Goal: Communication & Community: Answer question/provide support

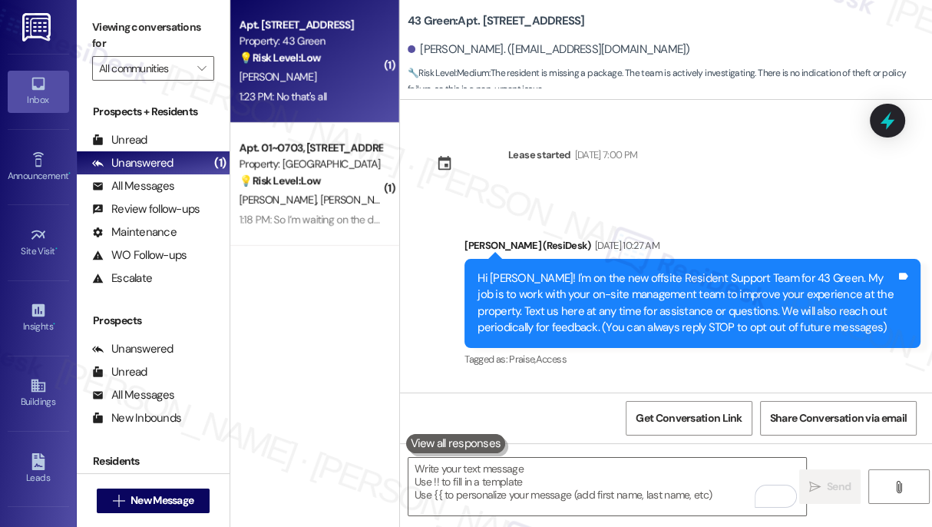
scroll to position [3356, 0]
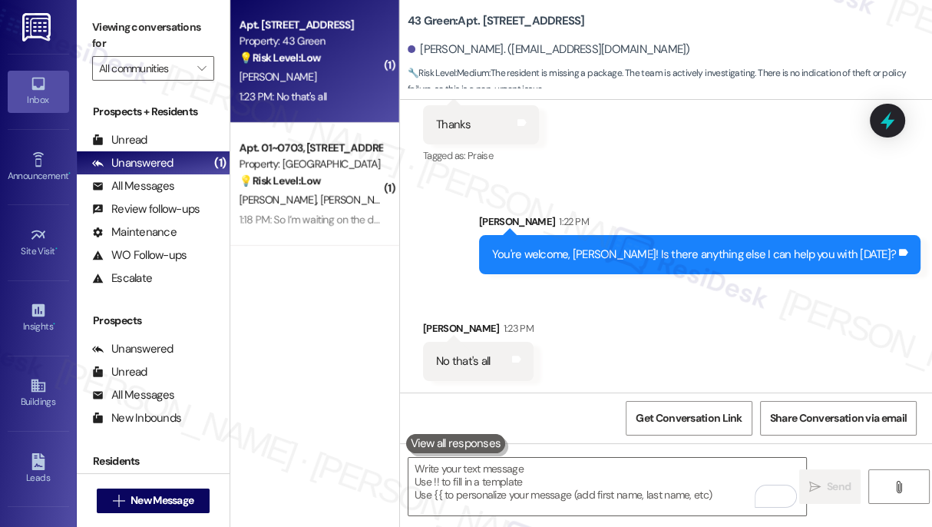
click at [616, 265] on div "You're welcome, [PERSON_NAME]! Is there anything else I can help you with [DATE…" at bounding box center [699, 254] width 441 height 39
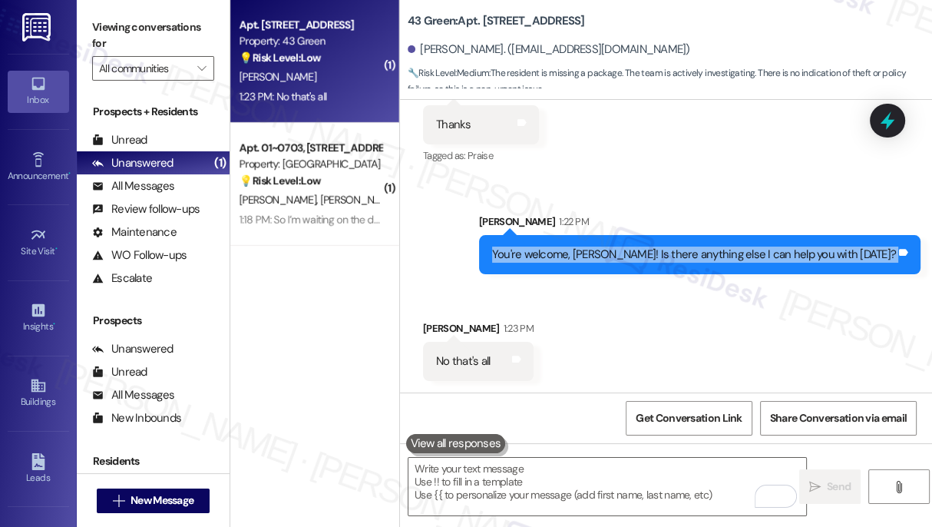
click at [616, 265] on div "You're welcome, [PERSON_NAME]! Is there anything else I can help you with [DATE…" at bounding box center [699, 254] width 441 height 39
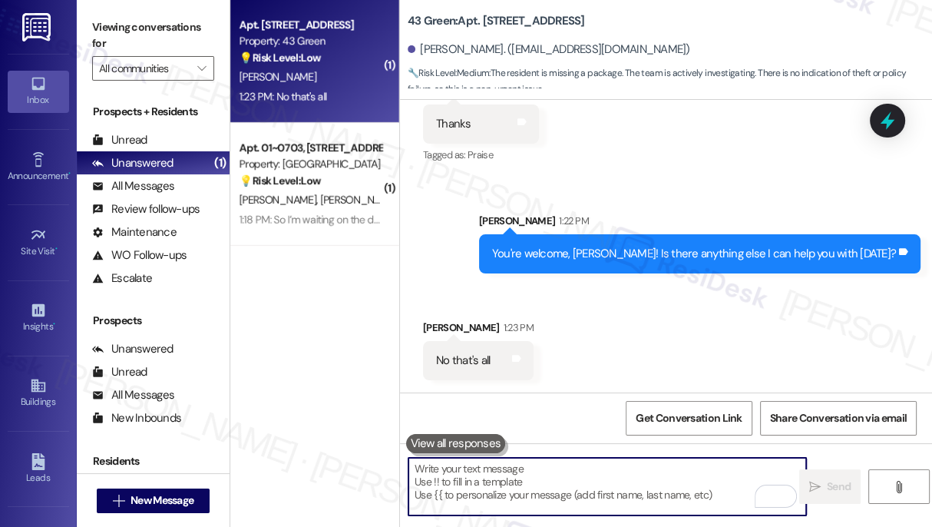
click at [501, 480] on textarea "To enrich screen reader interactions, please activate Accessibility in Grammarl…" at bounding box center [607, 487] width 398 height 58
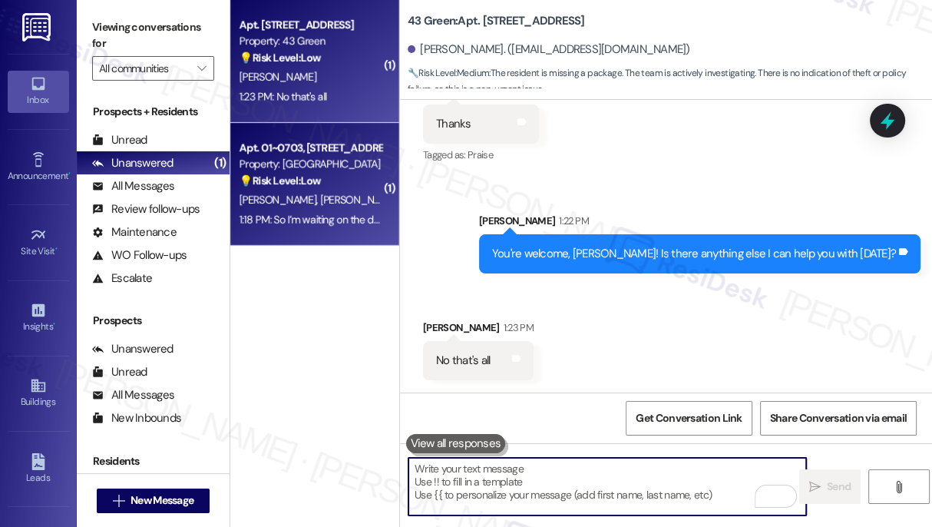
click at [310, 159] on div "Property: [GEOGRAPHIC_DATA]" at bounding box center [311, 164] width 142 height 16
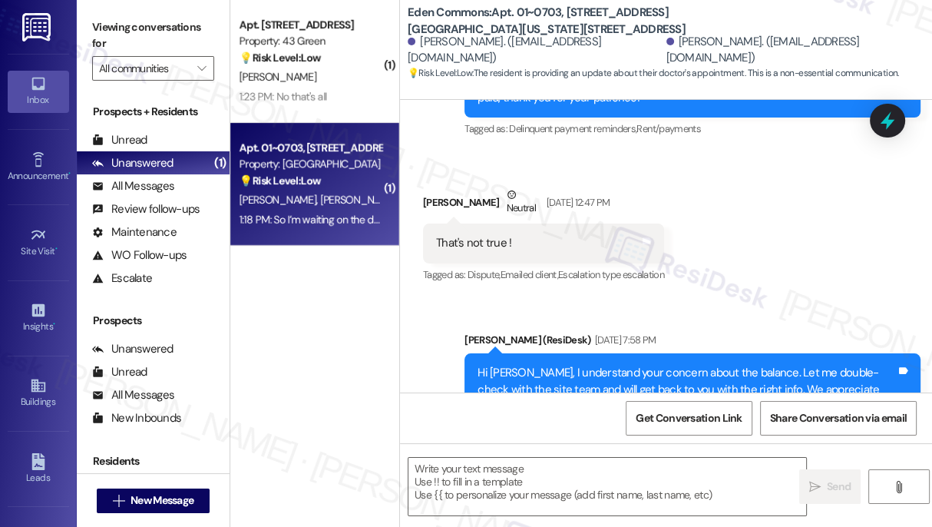
type textarea "Fetching suggested responses. Please feel free to read through the conversation…"
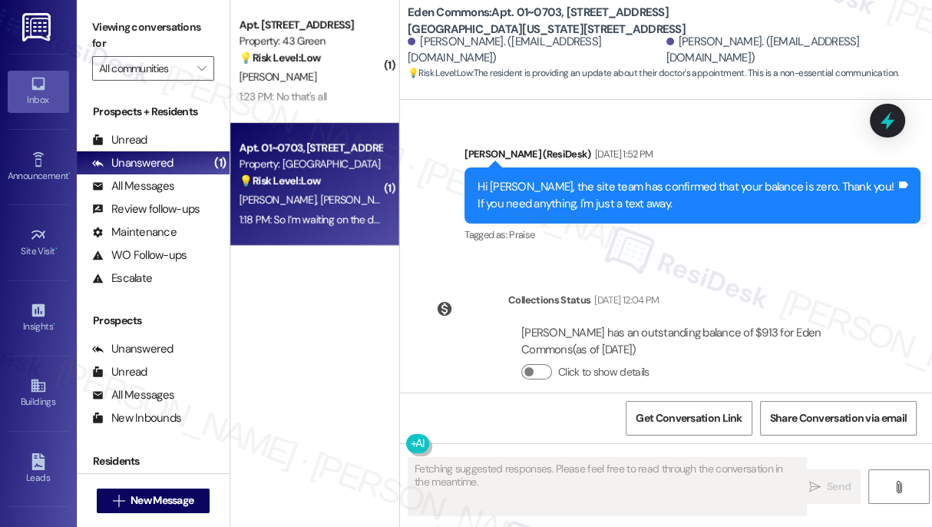
scroll to position [1540, 0]
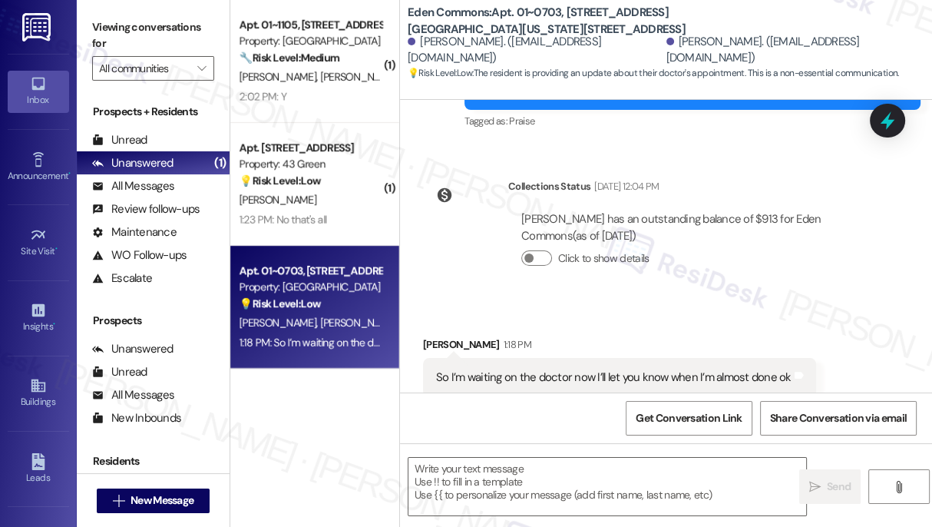
click at [674, 369] on div "So I’m waiting on the doctor now I’ll let you know when I’m almost done ok" at bounding box center [613, 377] width 355 height 16
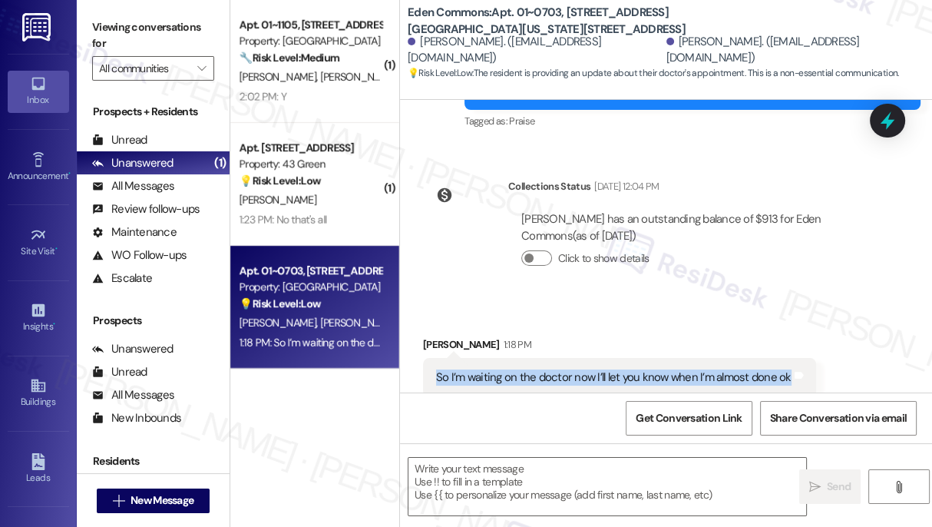
click at [674, 369] on div "So I’m waiting on the doctor now I’ll let you know when I’m almost done ok" at bounding box center [613, 377] width 355 height 16
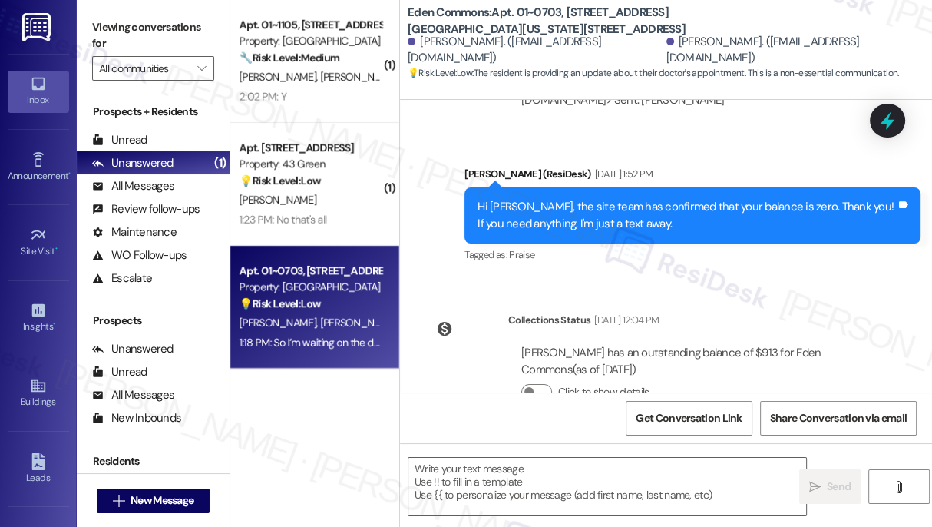
scroll to position [1261, 0]
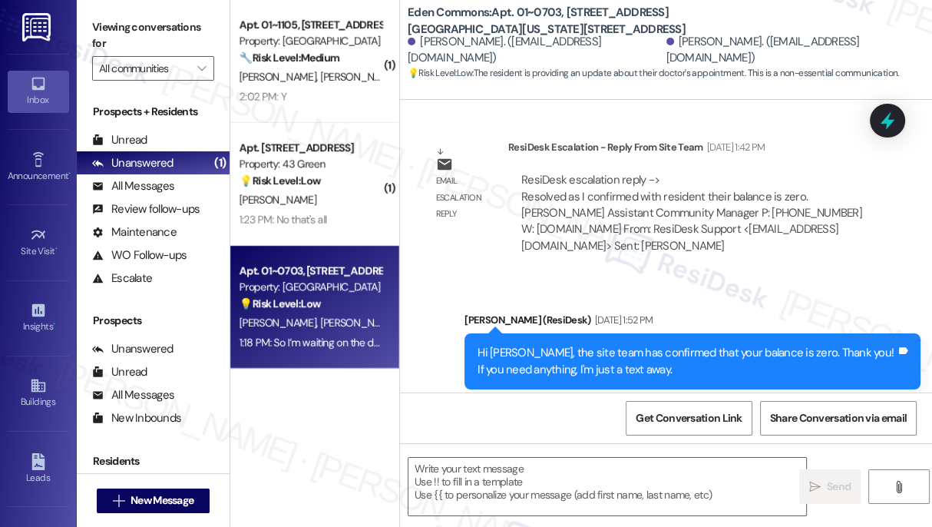
click at [562, 345] on div "Hi [PERSON_NAME], the site team has confirmed that your balance is zero. Thank …" at bounding box center [686, 361] width 418 height 33
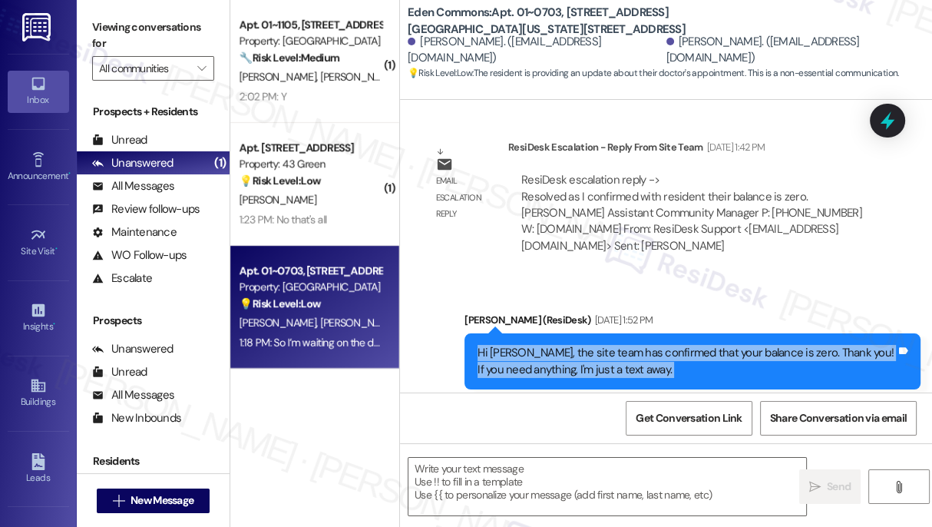
click at [562, 345] on div "Hi [PERSON_NAME], the site team has confirmed that your balance is zero. Thank …" at bounding box center [686, 361] width 418 height 33
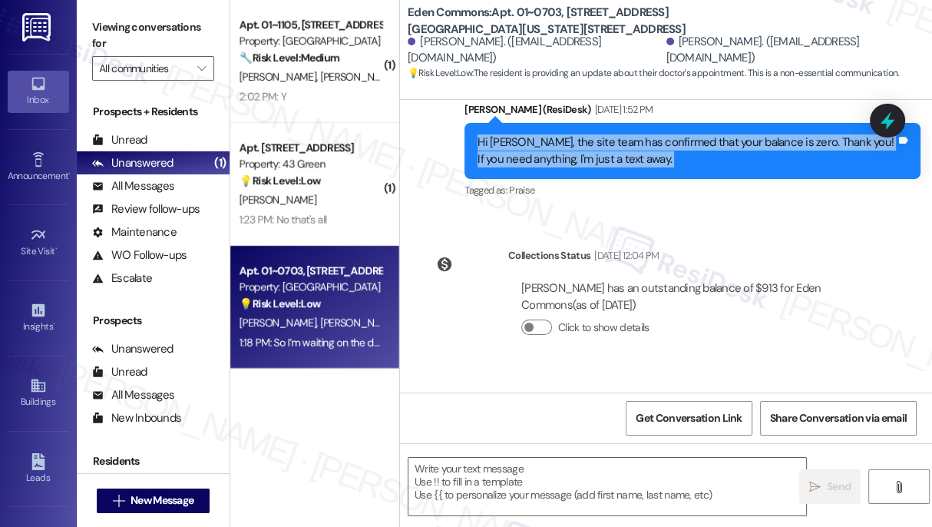
scroll to position [1541, 0]
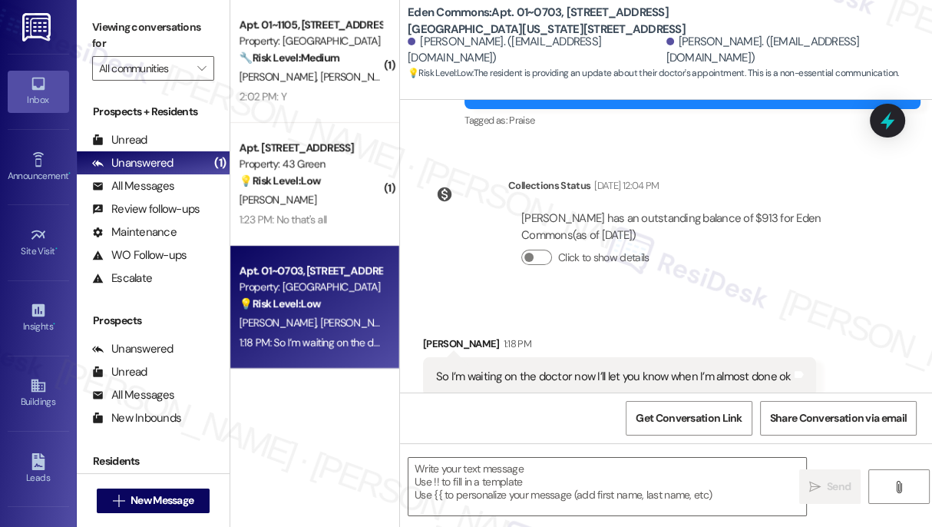
click at [558, 357] on div "So I’m waiting on the doctor now I’ll let you know when I’m almost done ok Tags…" at bounding box center [619, 376] width 393 height 39
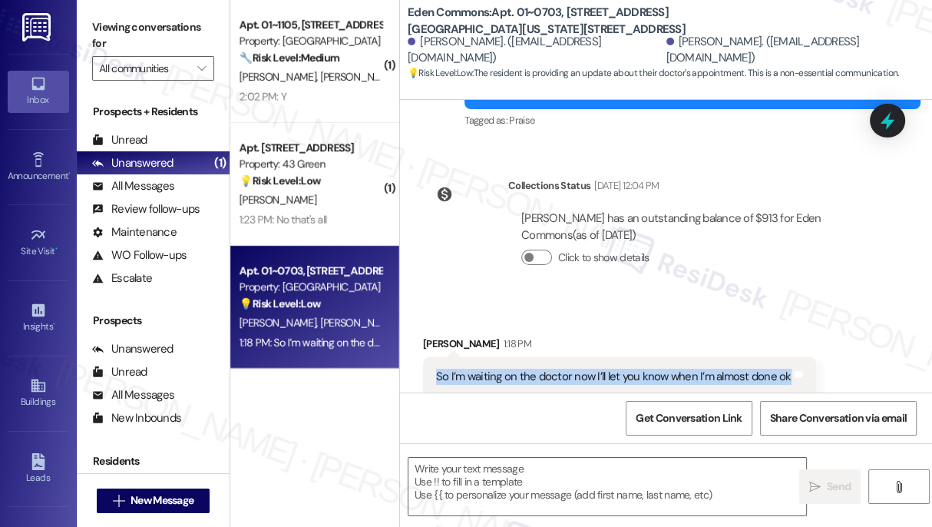
click at [558, 357] on div "So I’m waiting on the doctor now I’ll let you know when I’m almost done ok Tags…" at bounding box center [619, 376] width 393 height 39
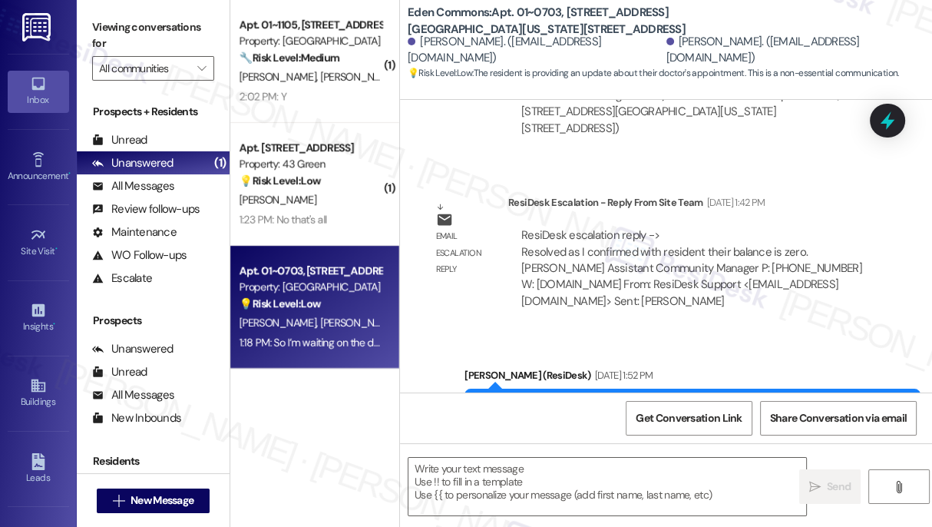
scroll to position [1052, 0]
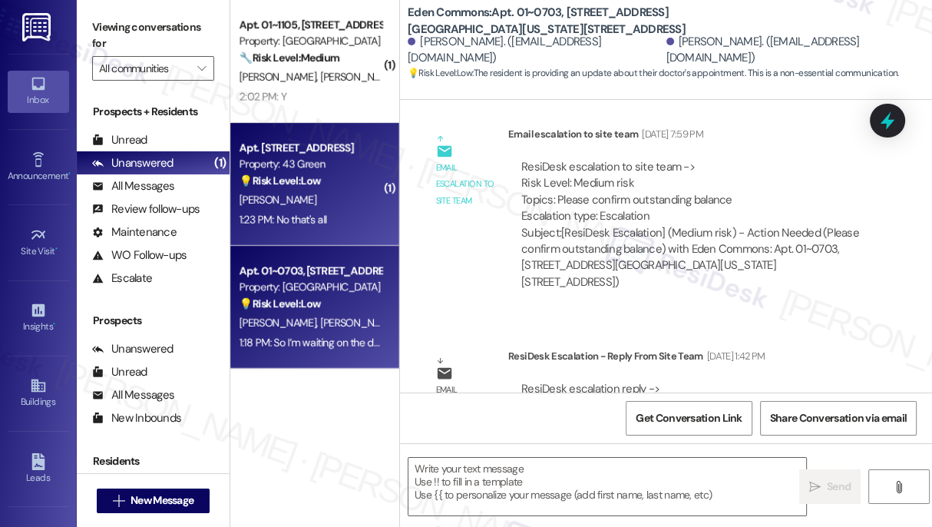
click at [305, 195] on div "[PERSON_NAME]" at bounding box center [310, 199] width 145 height 19
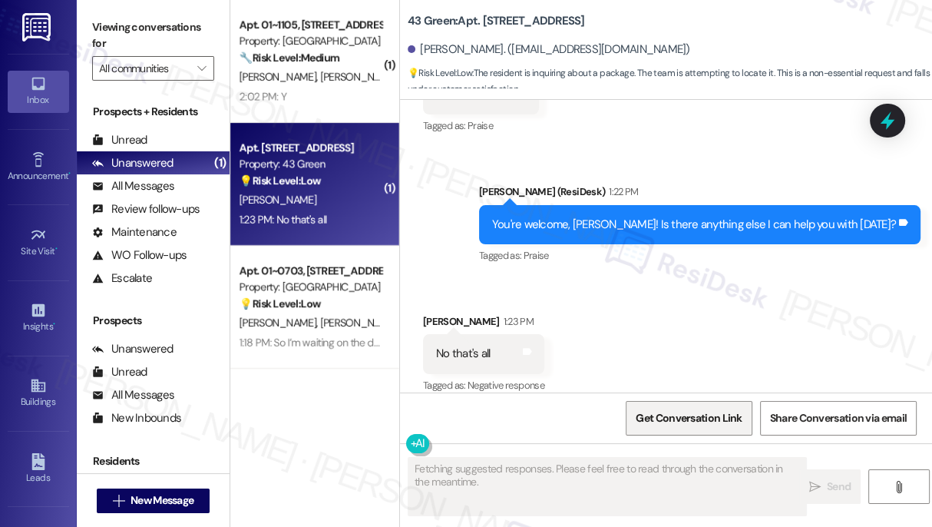
scroll to position [3401, 0]
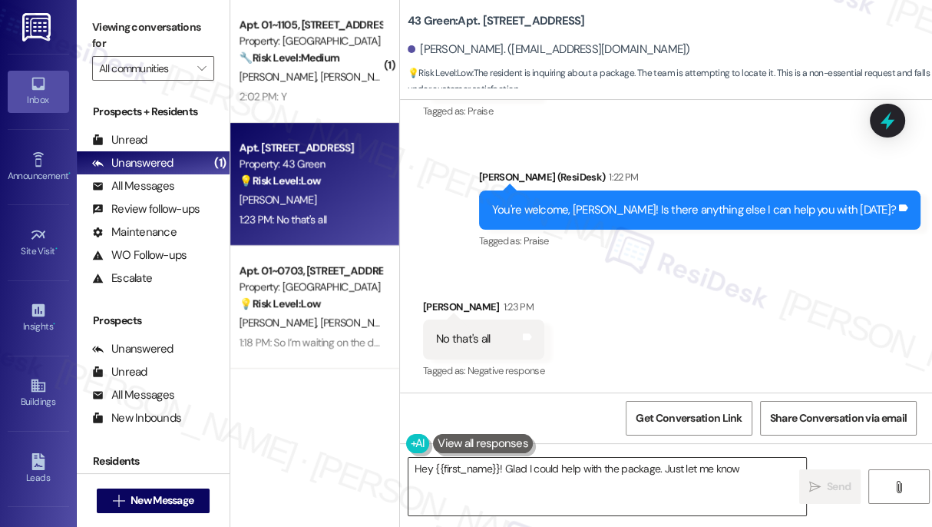
click at [513, 480] on textarea "Hey" at bounding box center [607, 487] width 398 height 58
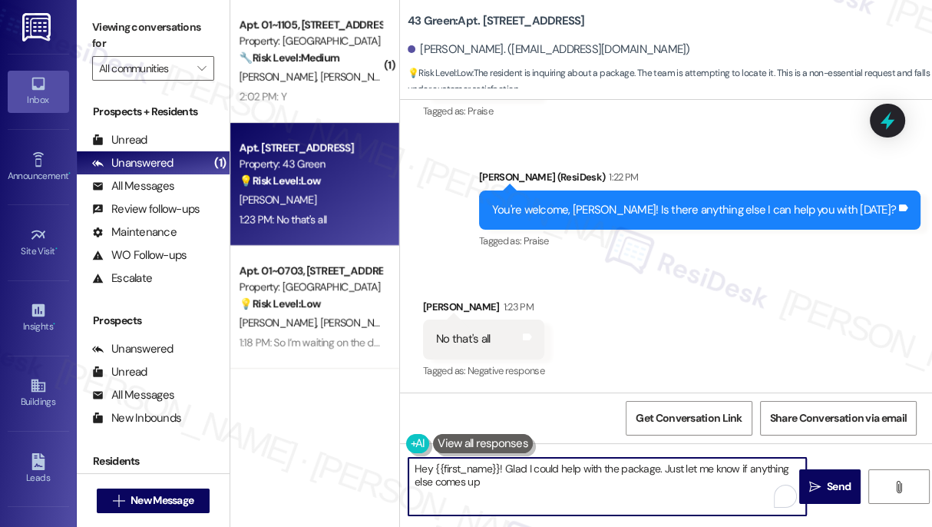
type textarea "Hey {{first_name}}! Glad I could help with the package. Just let me know if any…"
click at [520, 473] on textarea "Hey {{first_name}}! Glad I could help with the package. Just let me know if any…" at bounding box center [607, 487] width 398 height 58
click at [608, 473] on textarea "Hey {{first_name}}! Glad I could help with the package. Just let me know if any…" at bounding box center [607, 487] width 398 height 58
